Goal: Information Seeking & Learning: Learn about a topic

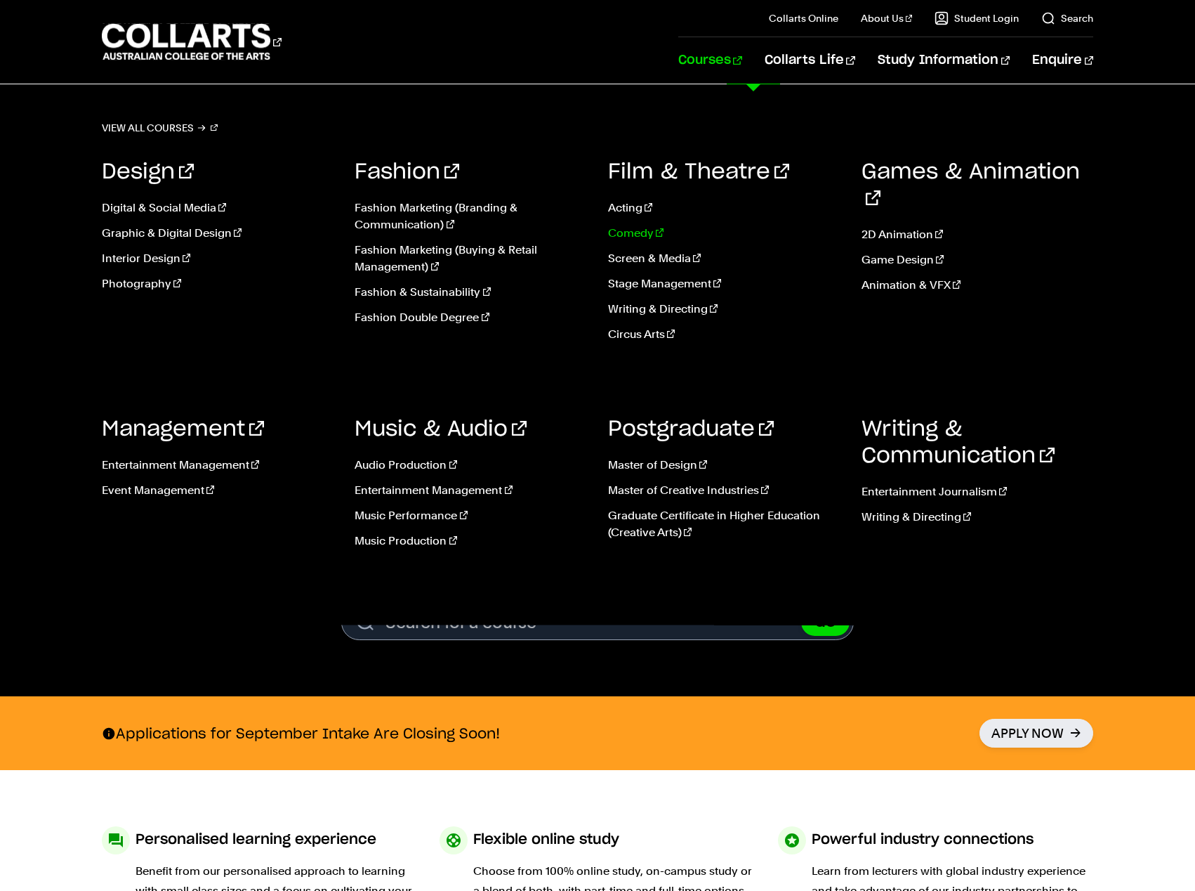
click at [624, 233] on link "Comedy" at bounding box center [724, 233] width 232 height 17
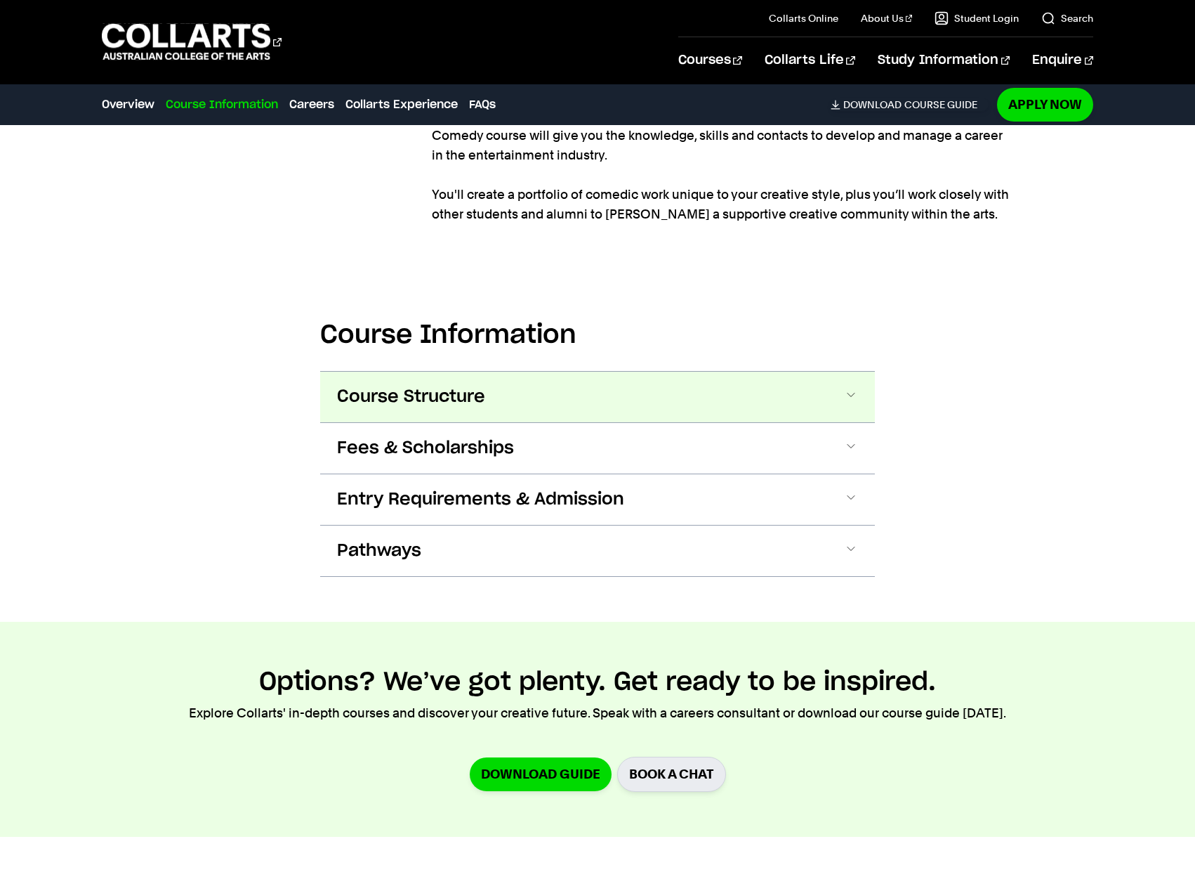
click at [516, 409] on button "Course Structure" at bounding box center [597, 397] width 555 height 51
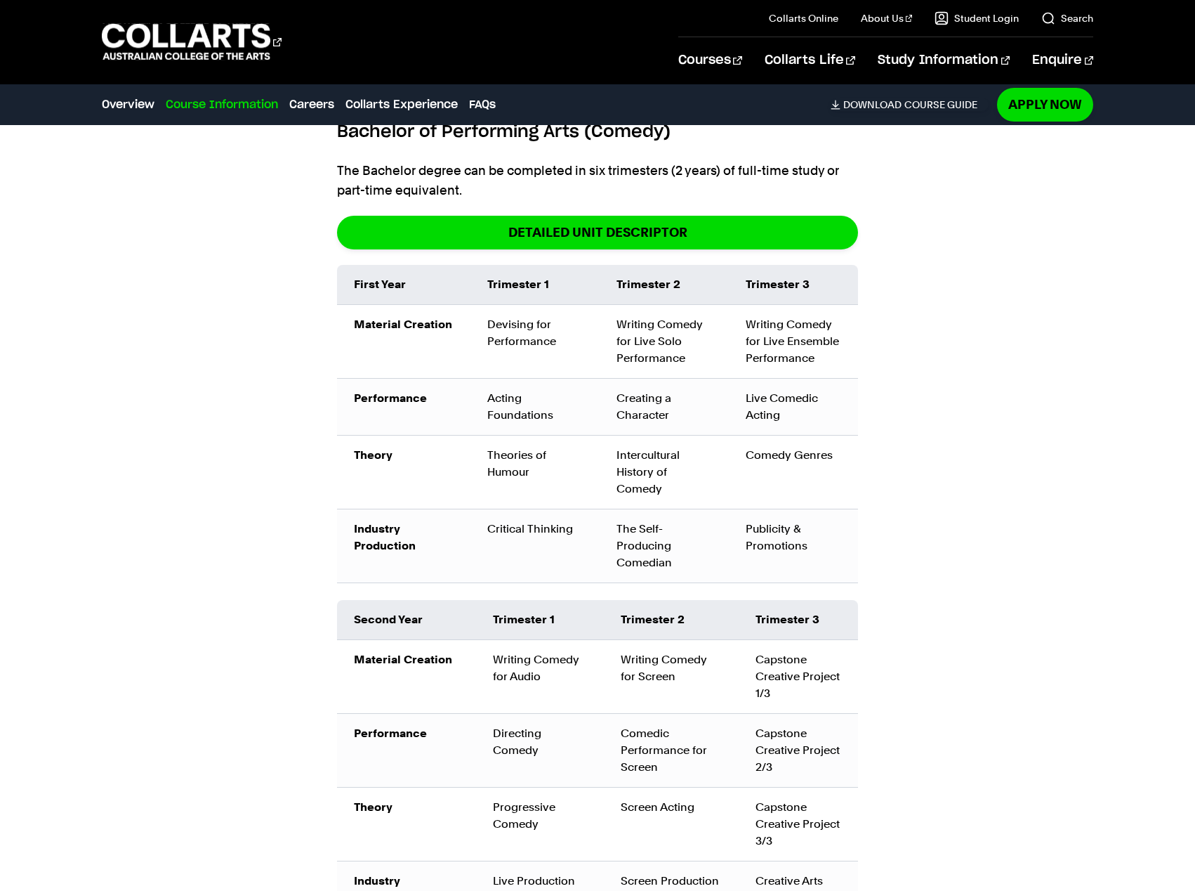
scroll to position [1580, 0]
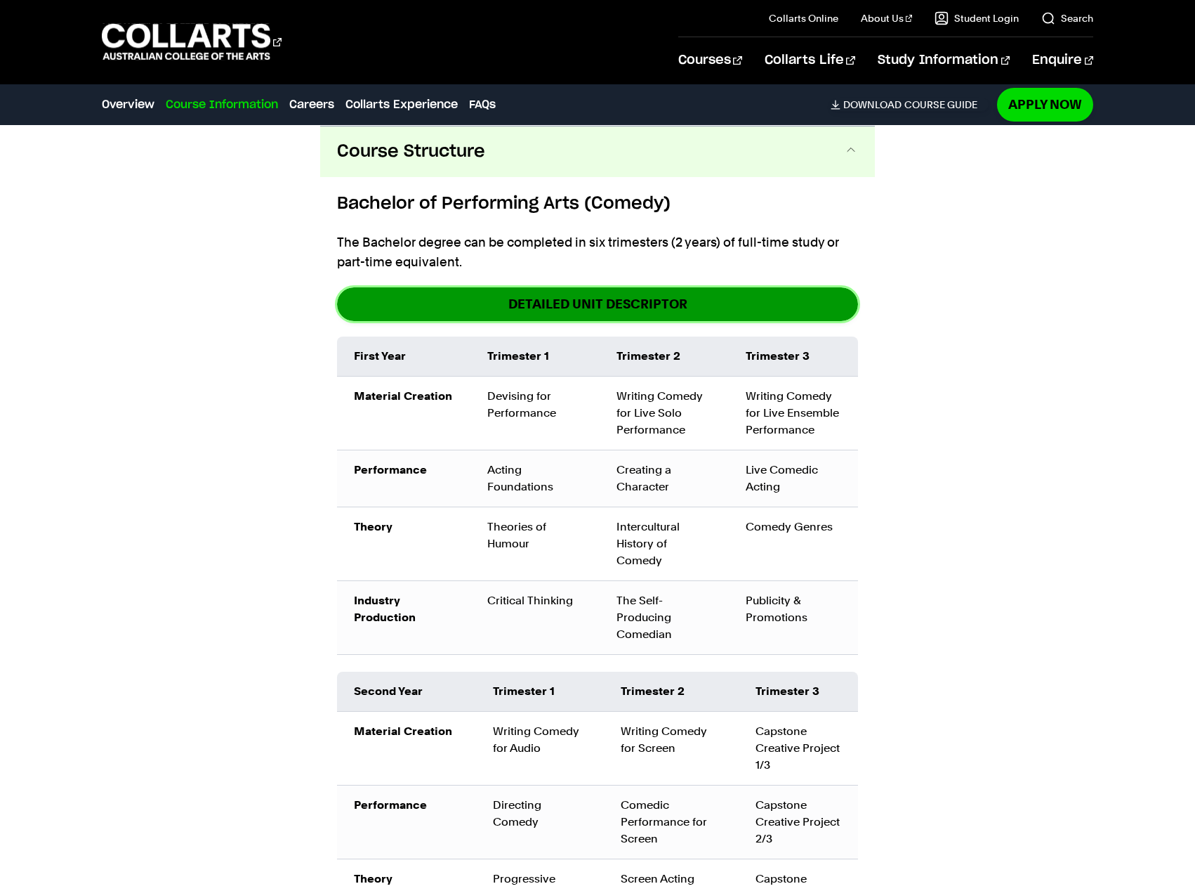
click at [599, 314] on link "DETAILED UNIT DESCRIPTOR" at bounding box center [597, 303] width 521 height 33
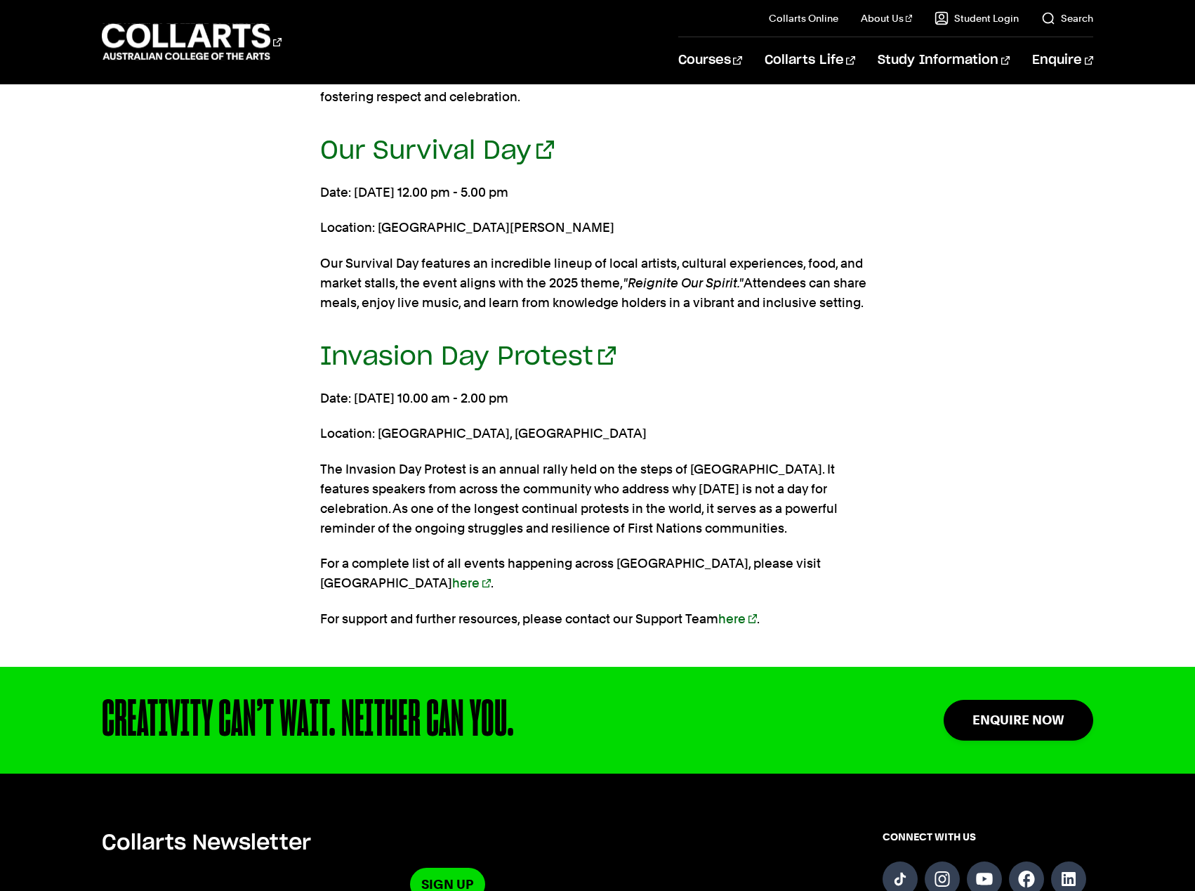
scroll to position [3301, 0]
